Goal: Task Accomplishment & Management: Manage account settings

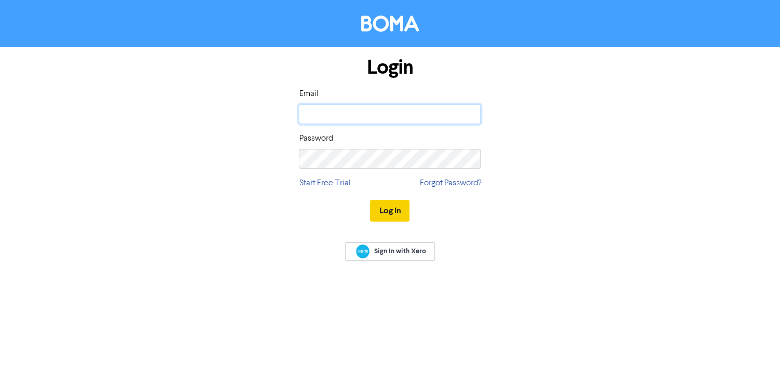
type input "[EMAIL_ADDRESS][DOMAIN_NAME]"
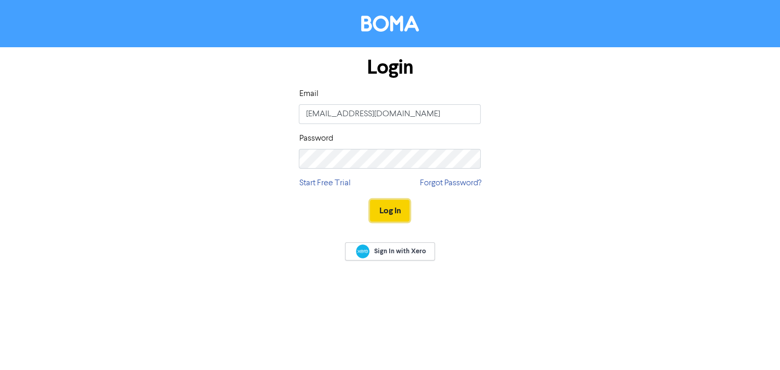
click at [399, 208] on button "Log In" at bounding box center [389, 211] width 39 height 22
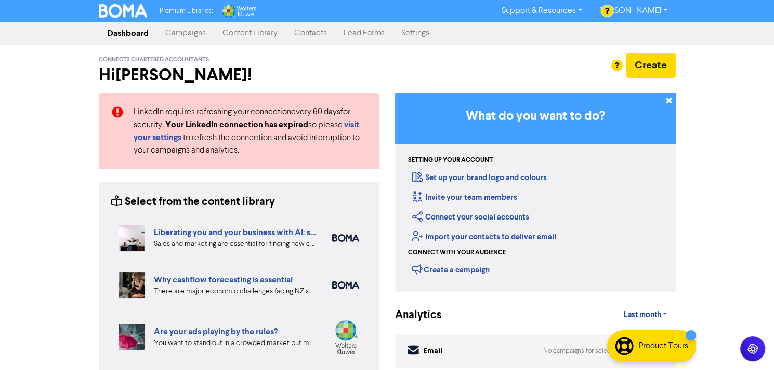
click at [145, 33] on link "Dashboard" at bounding box center [128, 33] width 58 height 21
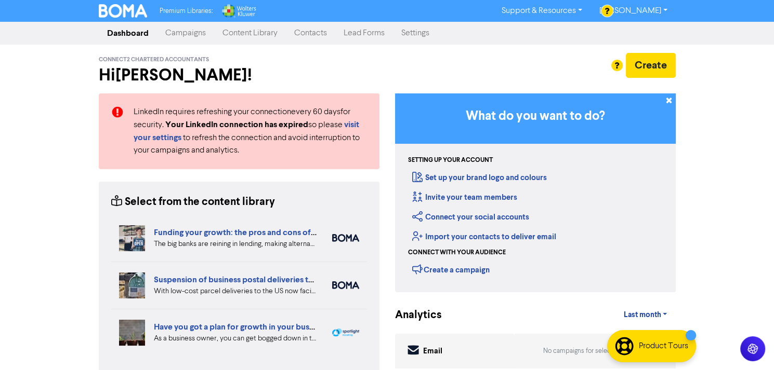
click at [134, 32] on link "Dashboard" at bounding box center [128, 33] width 58 height 21
click at [661, 8] on link "[PERSON_NAME]" at bounding box center [632, 11] width 85 height 17
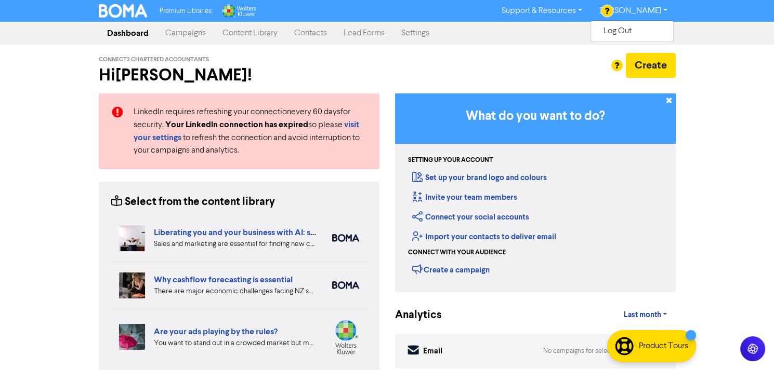
click at [417, 33] on link "Settings" at bounding box center [415, 33] width 45 height 21
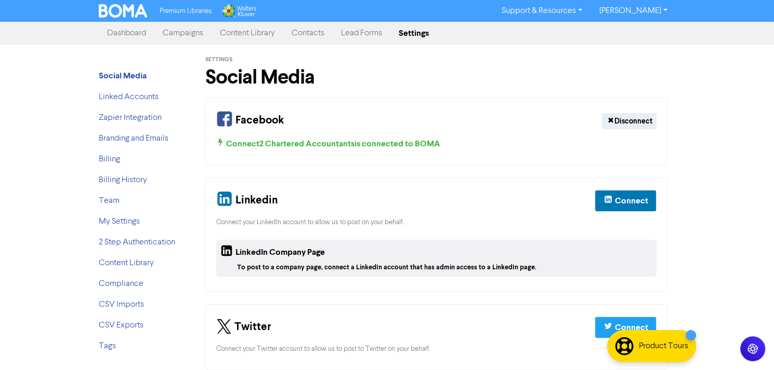
click at [140, 35] on link "Dashboard" at bounding box center [127, 33] width 56 height 21
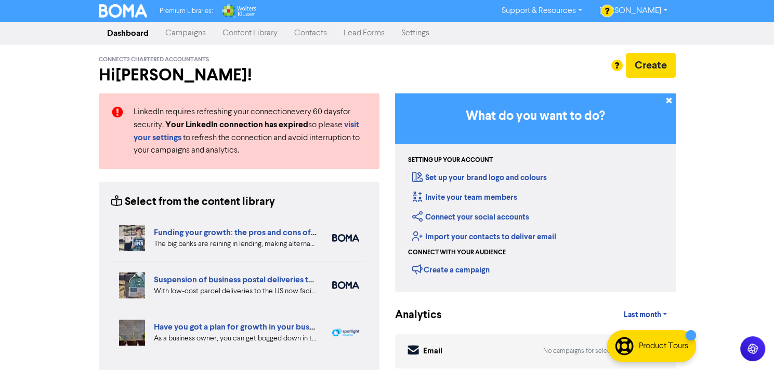
click at [664, 8] on link "[PERSON_NAME]" at bounding box center [632, 11] width 85 height 17
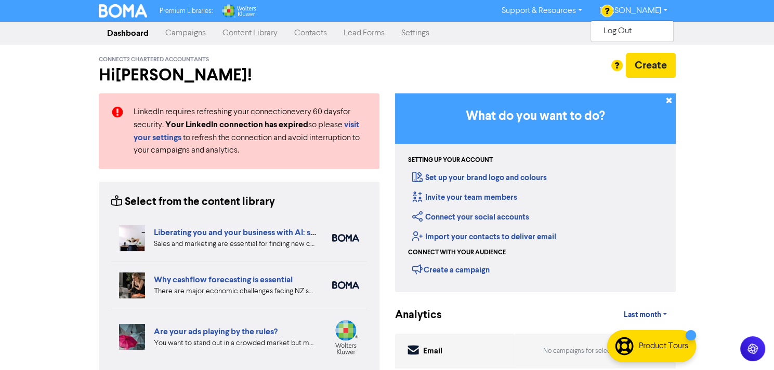
click at [752, 33] on nav "Dashboard Campaigns Content Library Contacts Lead Forms Settings" at bounding box center [387, 33] width 774 height 23
click at [414, 32] on link "Settings" at bounding box center [415, 33] width 45 height 21
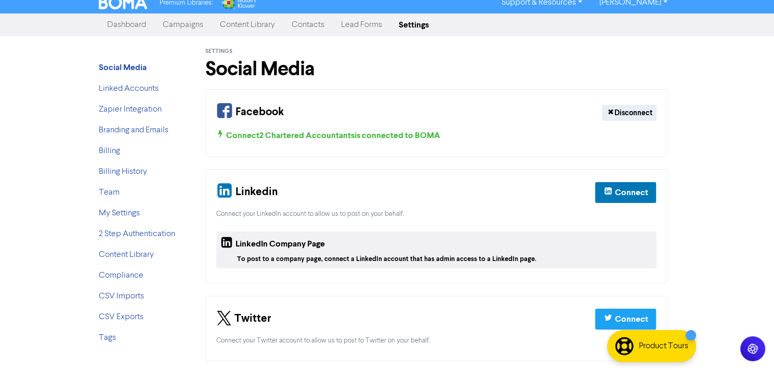
scroll to position [11, 0]
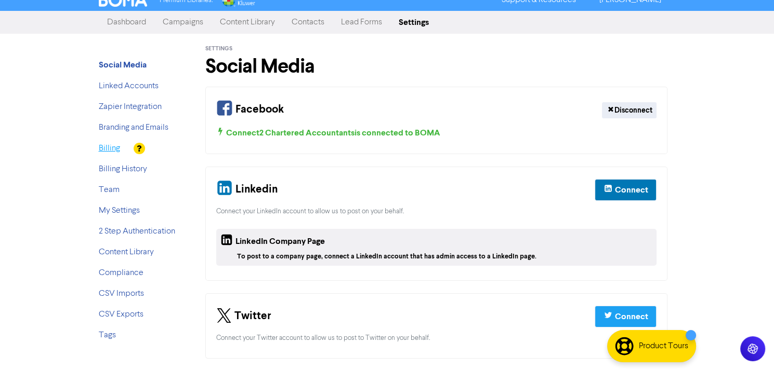
click at [106, 148] on link "Billing" at bounding box center [109, 148] width 21 height 8
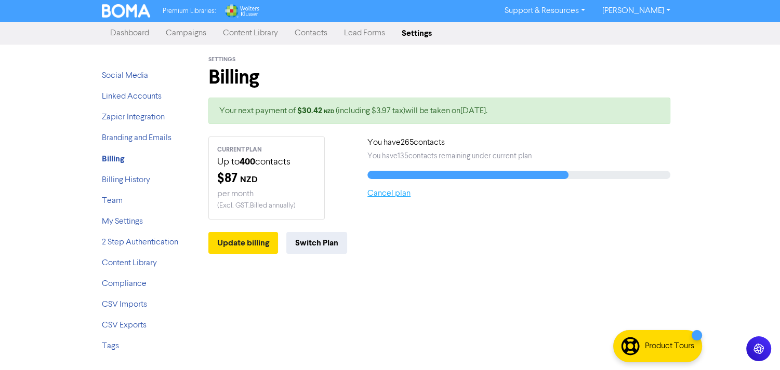
click at [386, 195] on link "Cancel plan" at bounding box center [388, 194] width 43 height 8
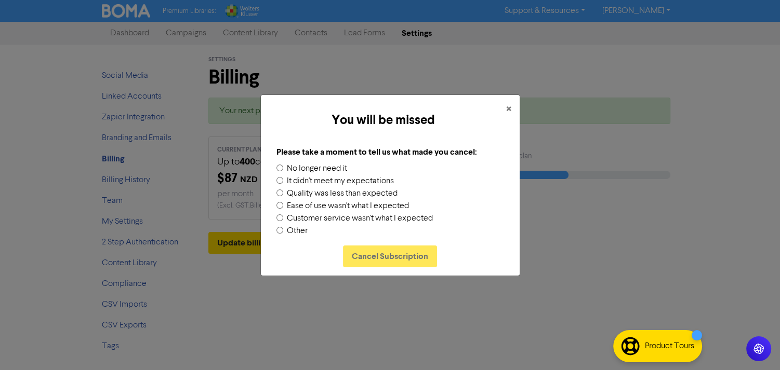
click at [279, 167] on input "No longer need it" at bounding box center [279, 168] width 7 height 7
radio input "true"
click at [393, 252] on button "Cancel Subscription" at bounding box center [390, 257] width 94 height 22
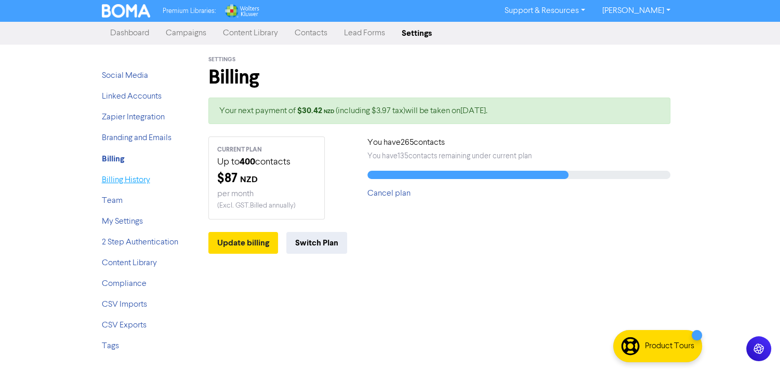
click at [134, 178] on link "Billing History" at bounding box center [126, 180] width 48 height 8
